Goal: Use online tool/utility: Utilize a website feature to perform a specific function

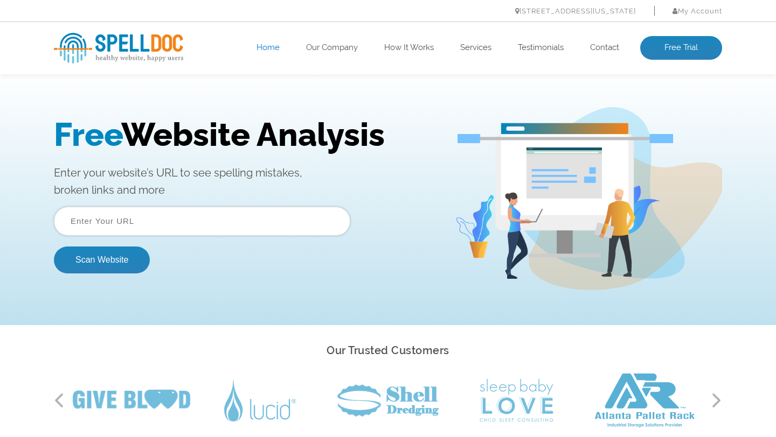
click at [128, 238] on form "Scan Website" at bounding box center [202, 240] width 296 height 67
click at [128, 221] on input "text" at bounding box center [202, 221] width 296 height 29
paste input "https://handymanofsouthcharlotte.com/"
type input "https://handymanofsouthcharlotte.com/"
click at [95, 258] on button "Scan Website" at bounding box center [102, 260] width 96 height 27
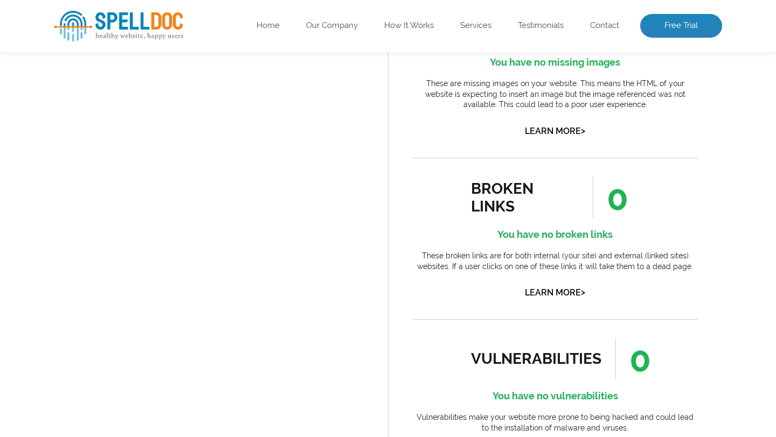
scroll to position [450, 0]
